Goal: Task Accomplishment & Management: Manage account settings

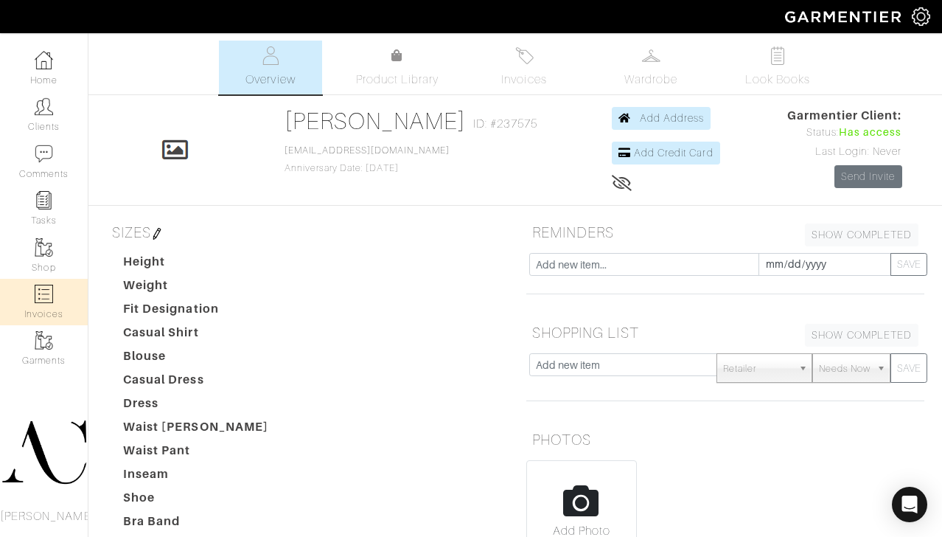
click at [43, 299] on img at bounding box center [44, 294] width 18 height 18
select select
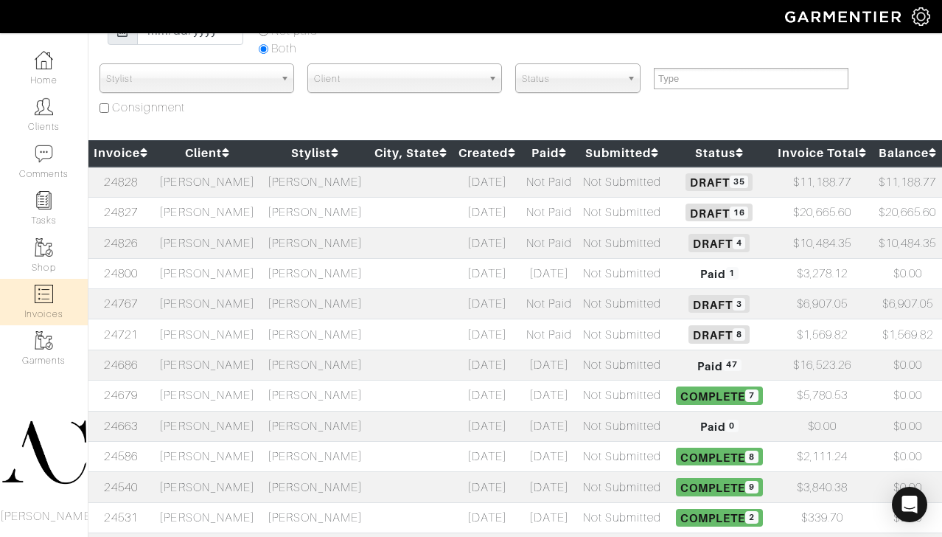
scroll to position [288, 0]
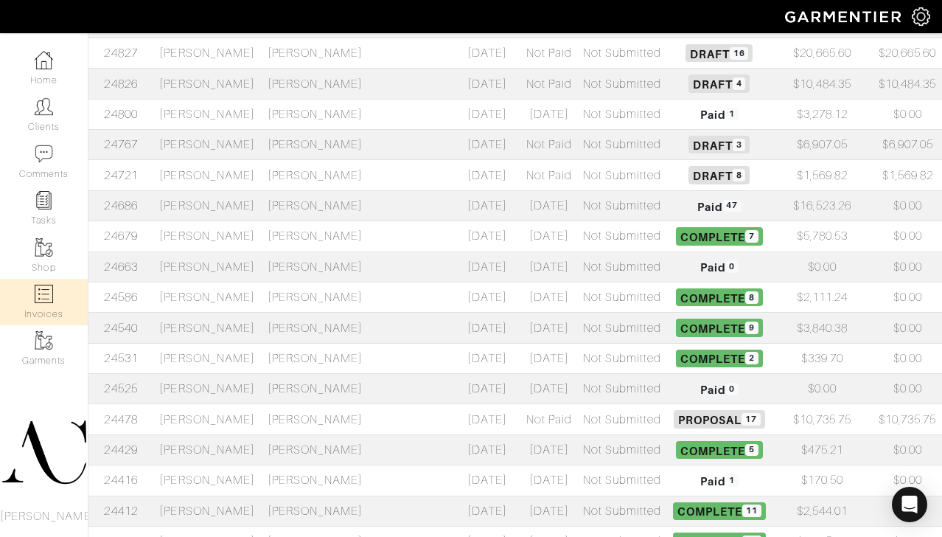
click at [236, 422] on td "[PERSON_NAME]" at bounding box center [207, 419] width 108 height 30
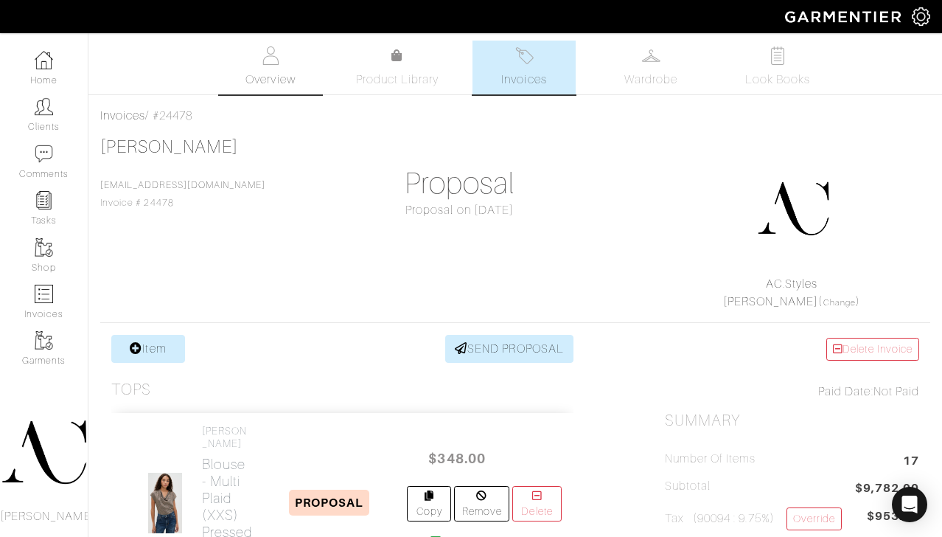
click at [272, 66] on link "Overview" at bounding box center [270, 68] width 103 height 54
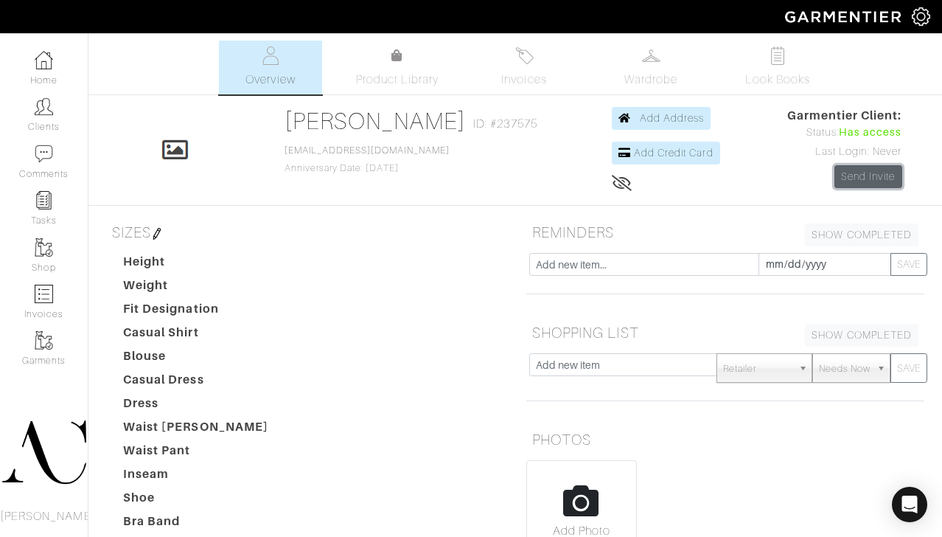
click at [856, 177] on link "Send Invite" at bounding box center [869, 176] width 68 height 23
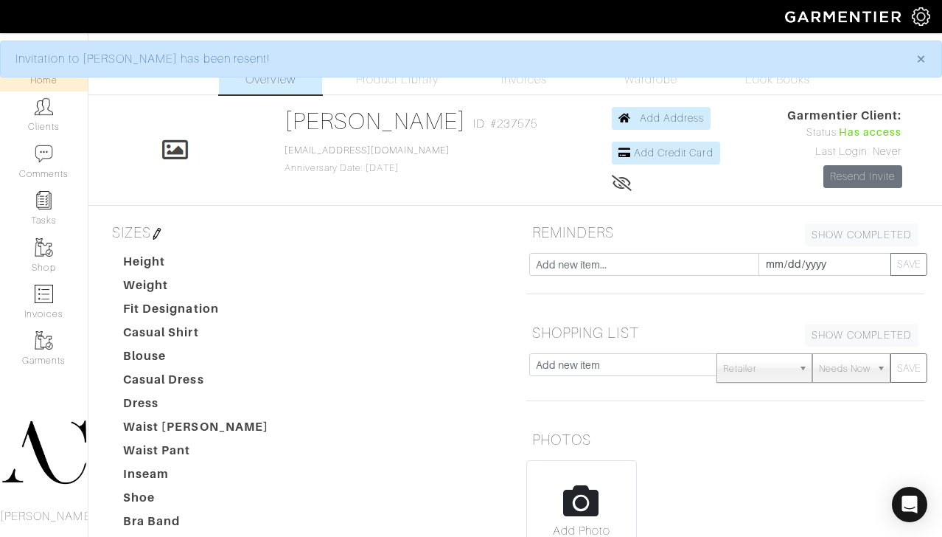
click at [59, 80] on link "Home" at bounding box center [44, 68] width 88 height 46
